Goal: Navigation & Orientation: Find specific page/section

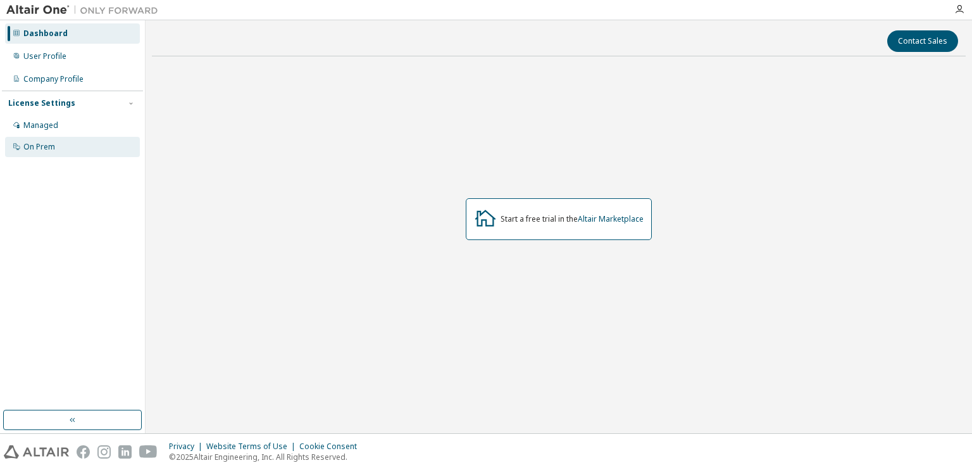
click at [57, 149] on div "On Prem" at bounding box center [72, 147] width 135 height 20
